Goal: Task Accomplishment & Management: Manage account settings

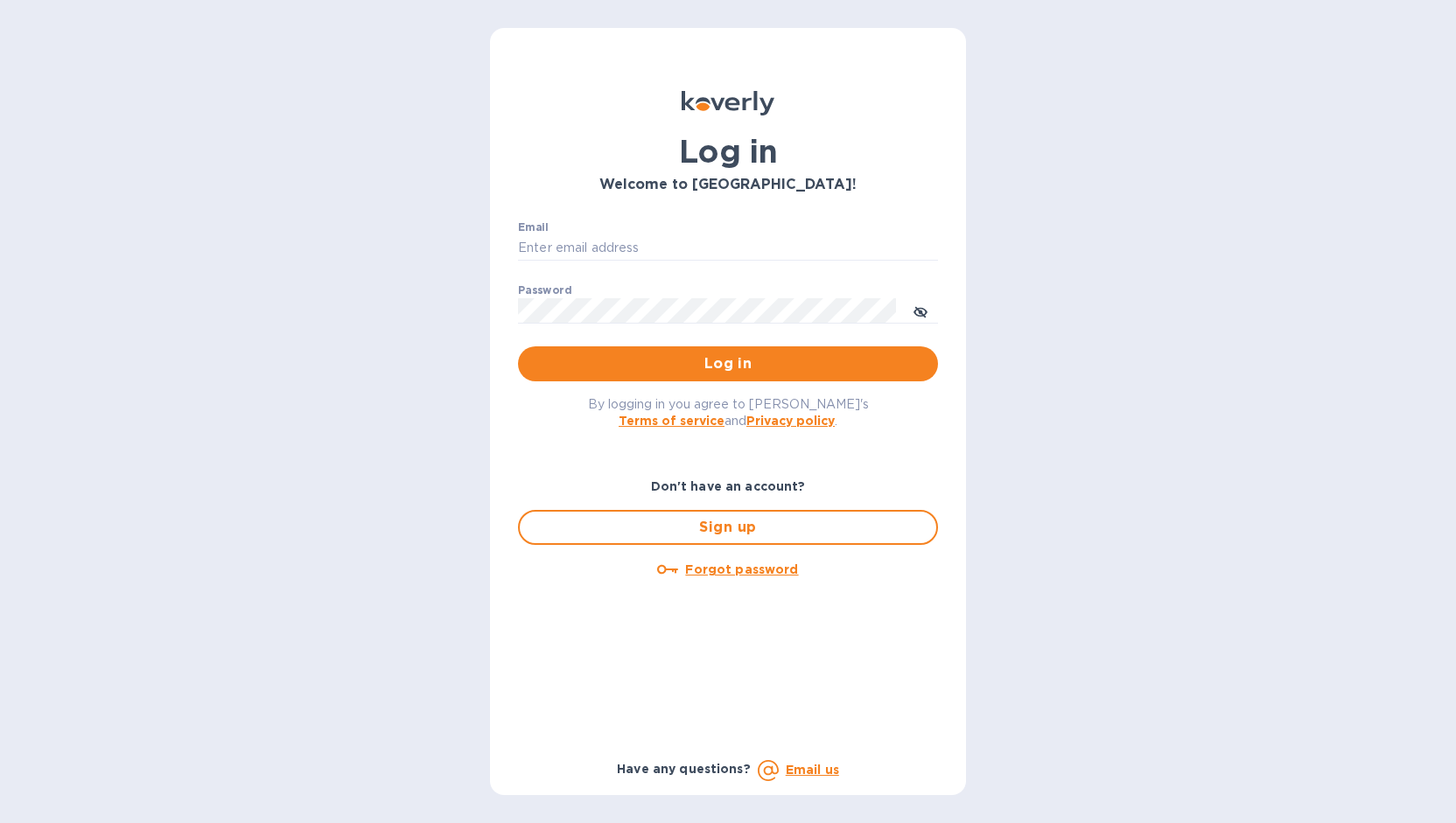
click at [589, 233] on div "Email ​" at bounding box center [727, 253] width 420 height 63
click at [590, 241] on input "Email" at bounding box center [727, 248] width 420 height 26
type input "[EMAIL_ADDRESS][DOMAIN_NAME]"
click at [676, 368] on span "Log in" at bounding box center [728, 364] width 392 height 21
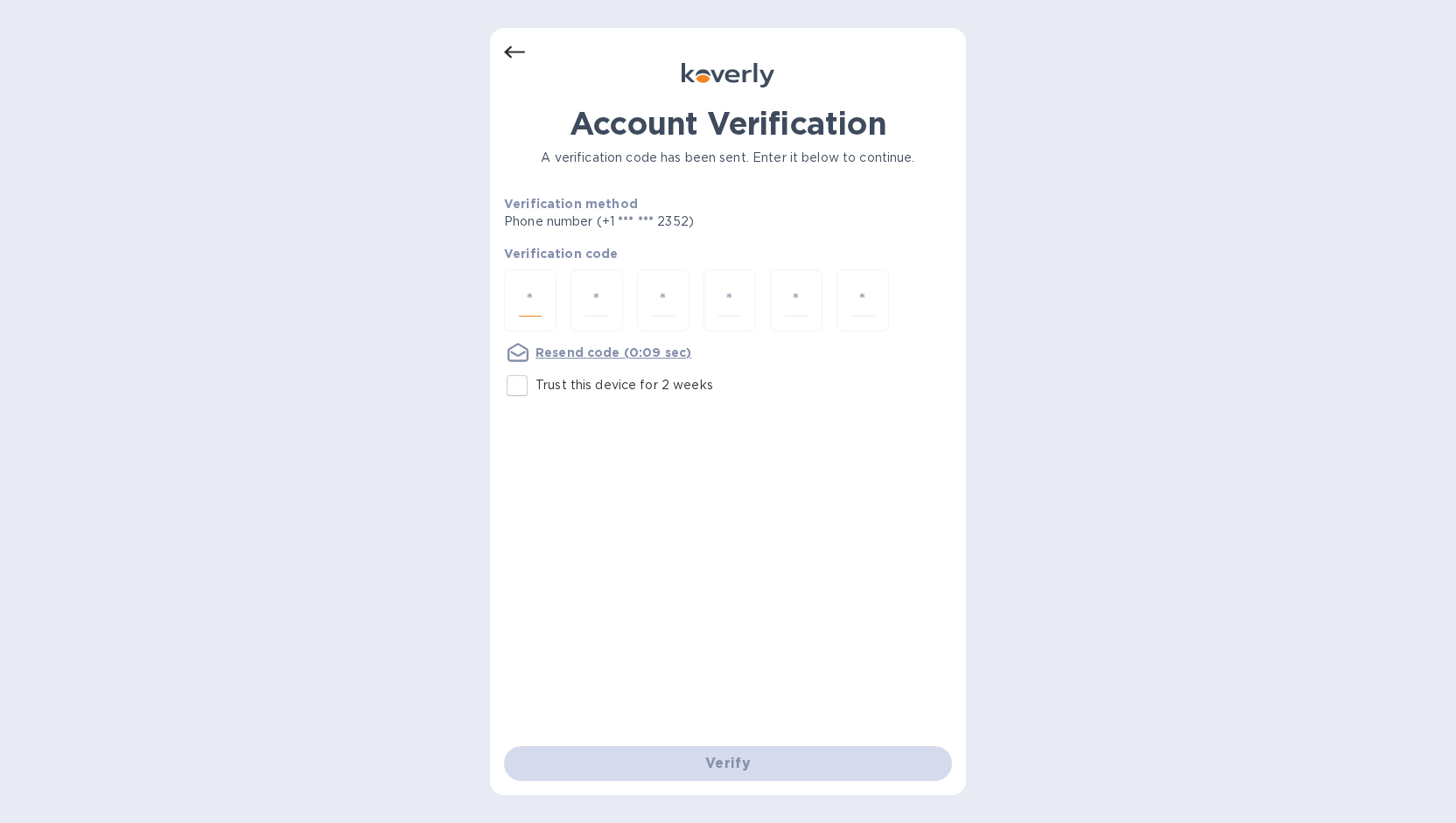
click at [535, 305] on input "number" at bounding box center [530, 300] width 23 height 33
type input "9"
type input "1"
type input "8"
type input "6"
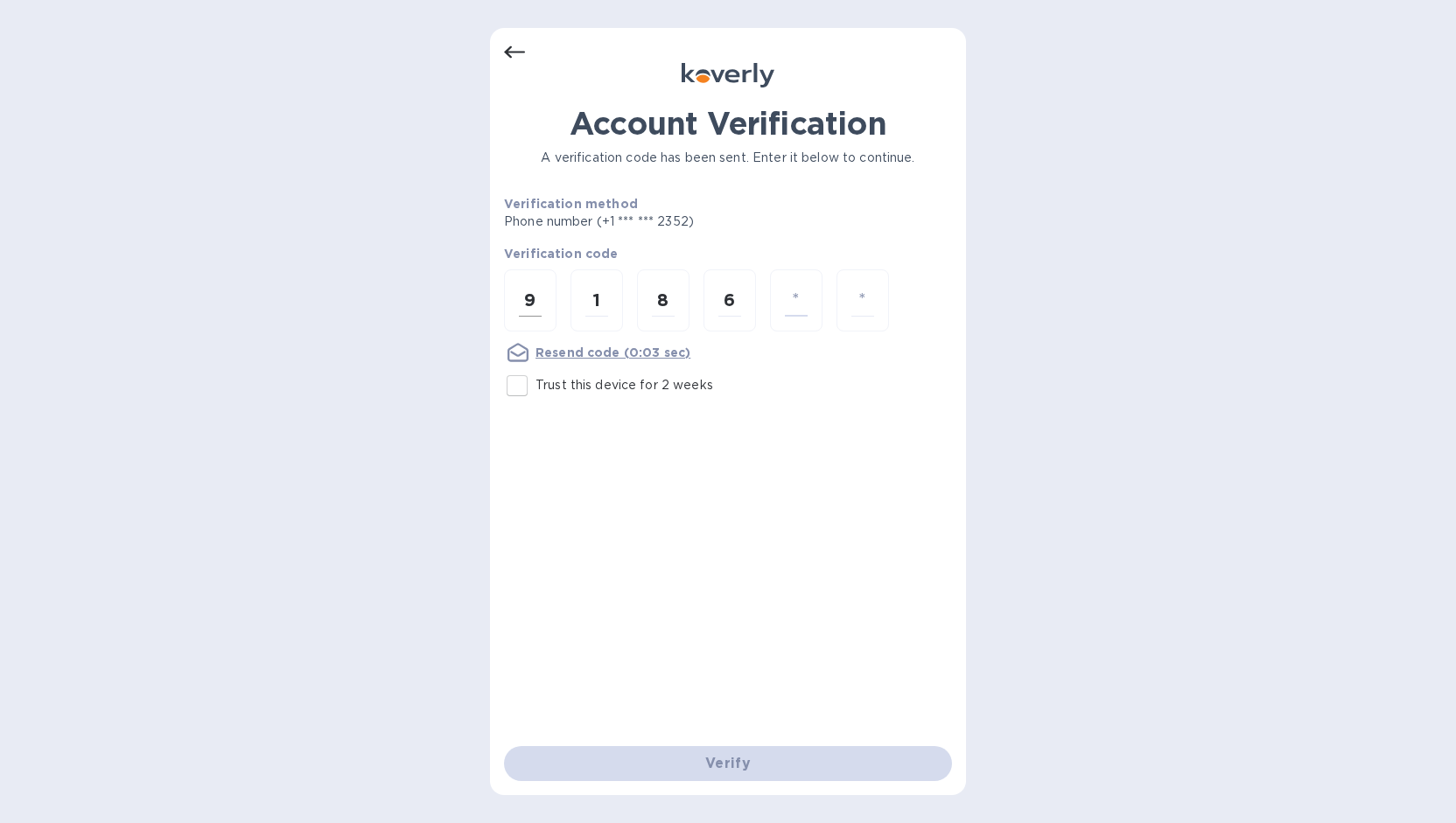
type input "5"
type input "3"
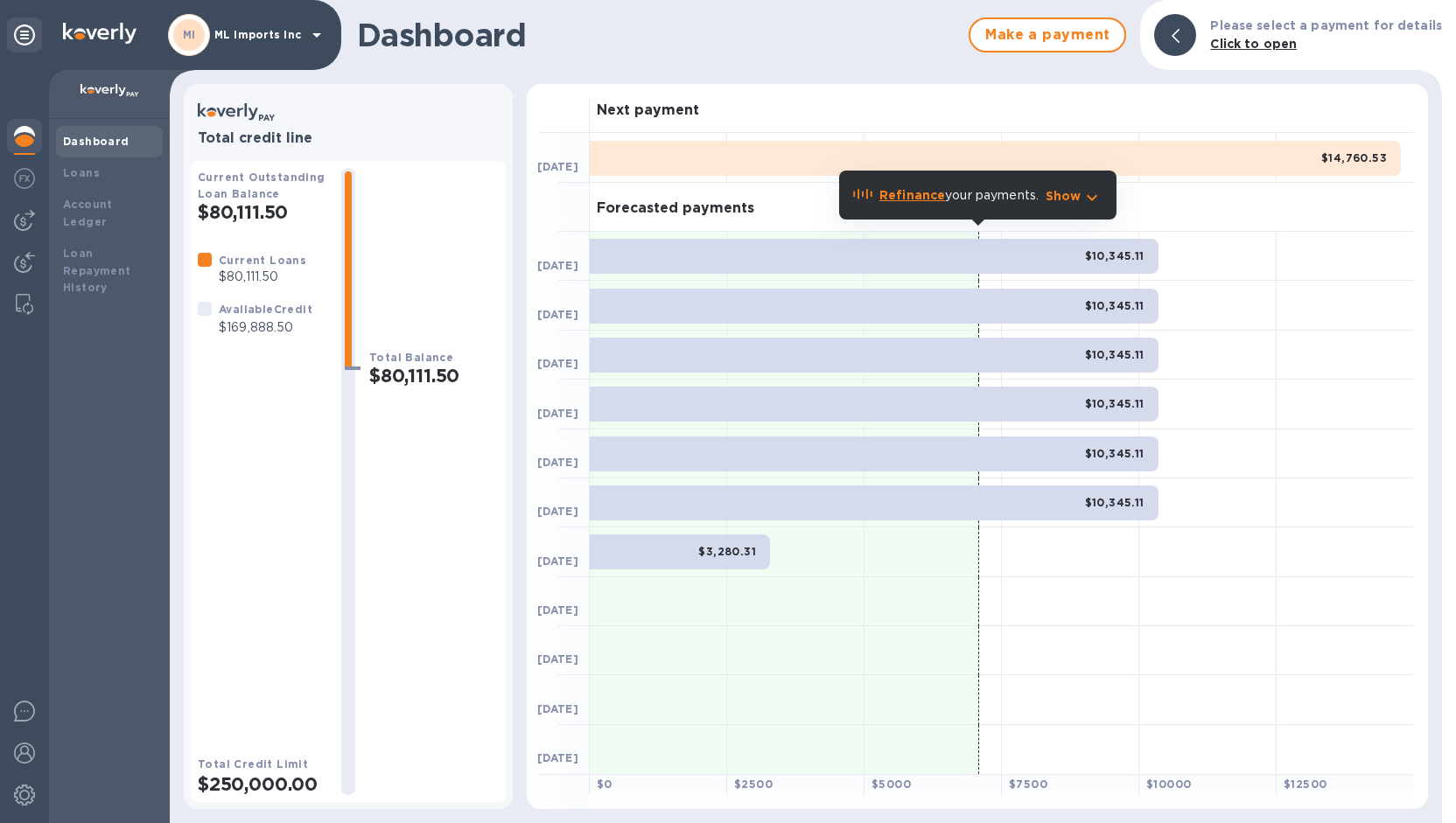
click at [900, 196] on b "Refinance" at bounding box center [912, 195] width 65 height 14
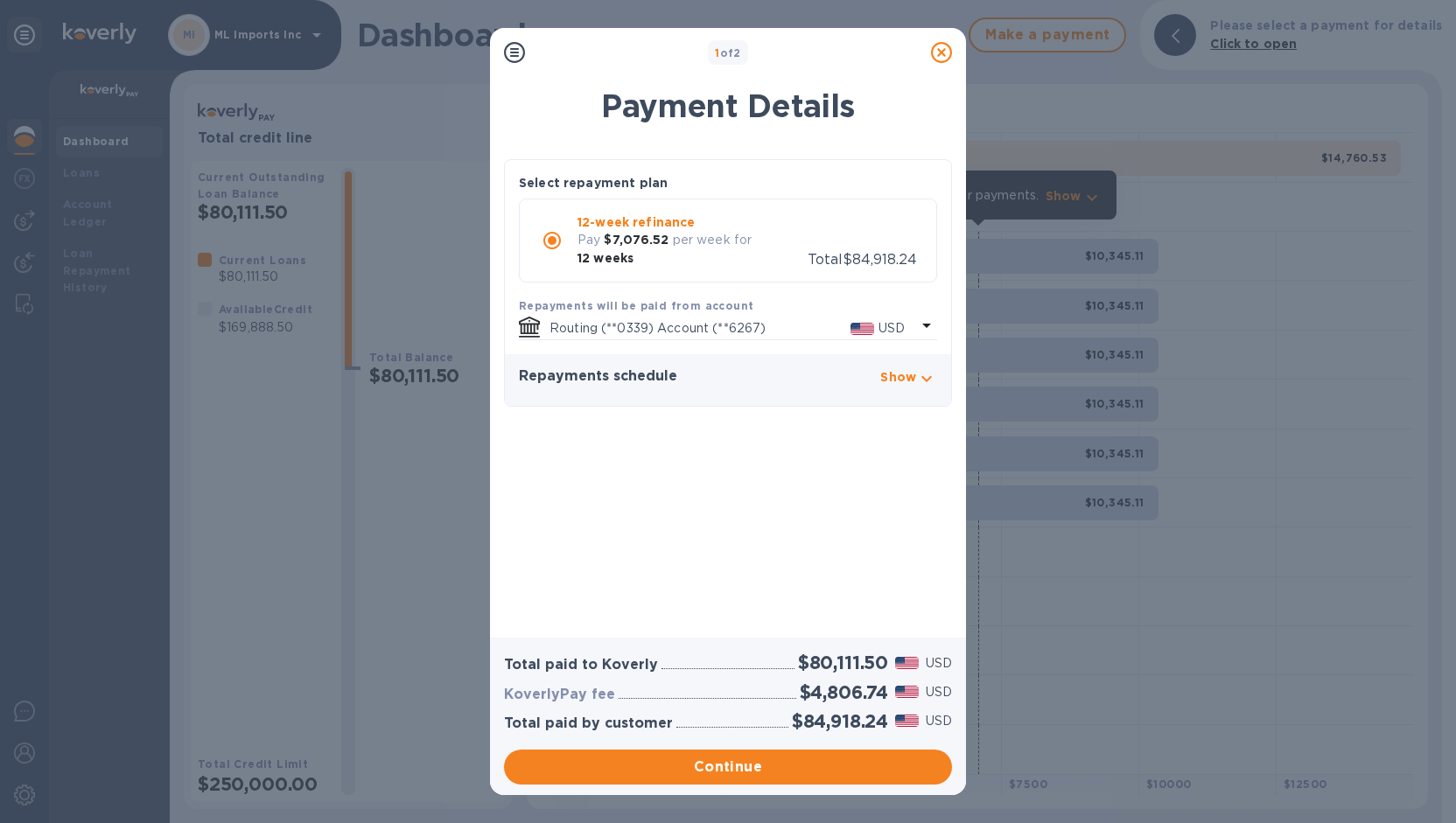
click at [944, 50] on icon at bounding box center [942, 53] width 21 height 21
